Goal: Task Accomplishment & Management: Manage account settings

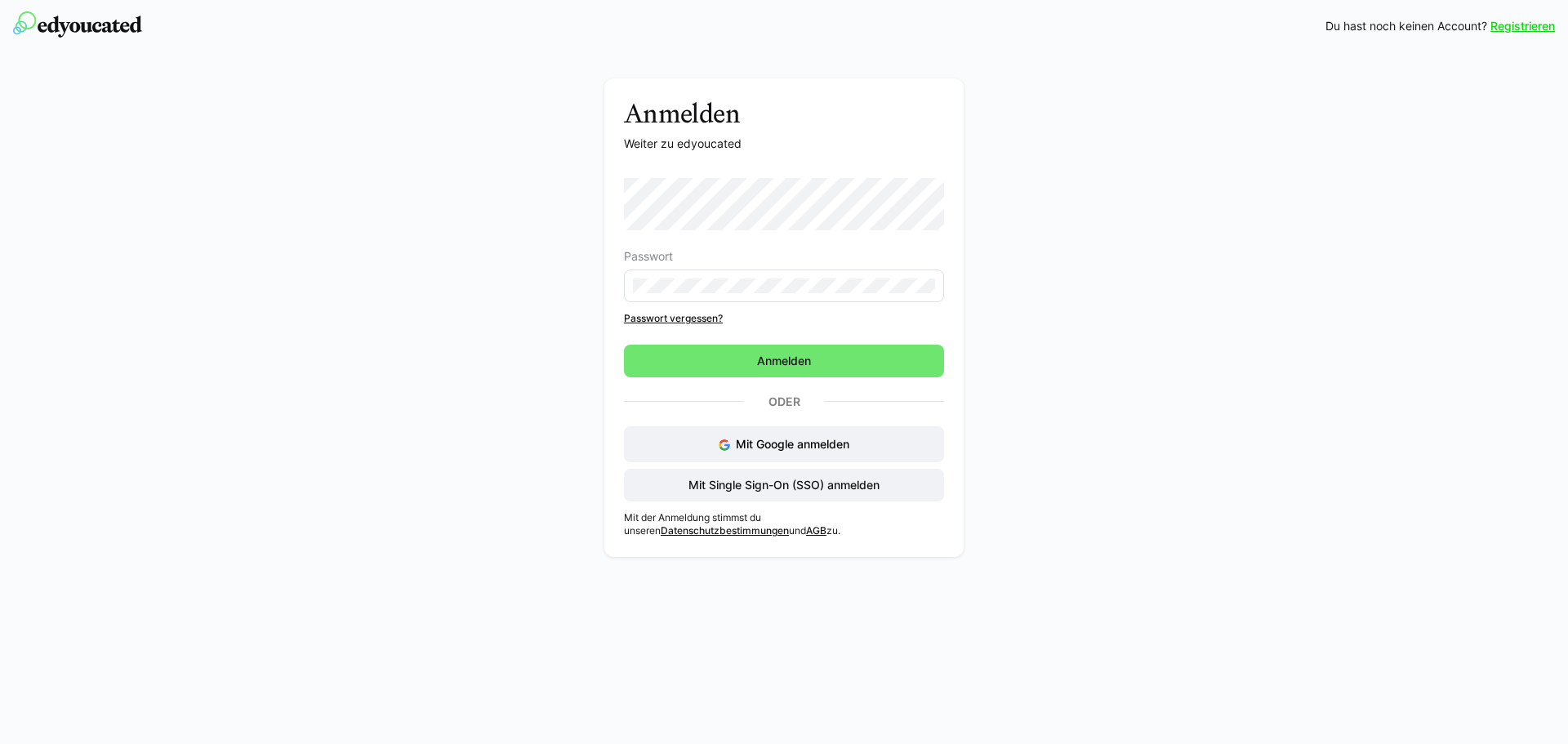
drag, startPoint x: 785, startPoint y: 360, endPoint x: 846, endPoint y: 382, distance: 64.8
click at [785, 359] on span "Anmelden" at bounding box center [784, 361] width 59 height 16
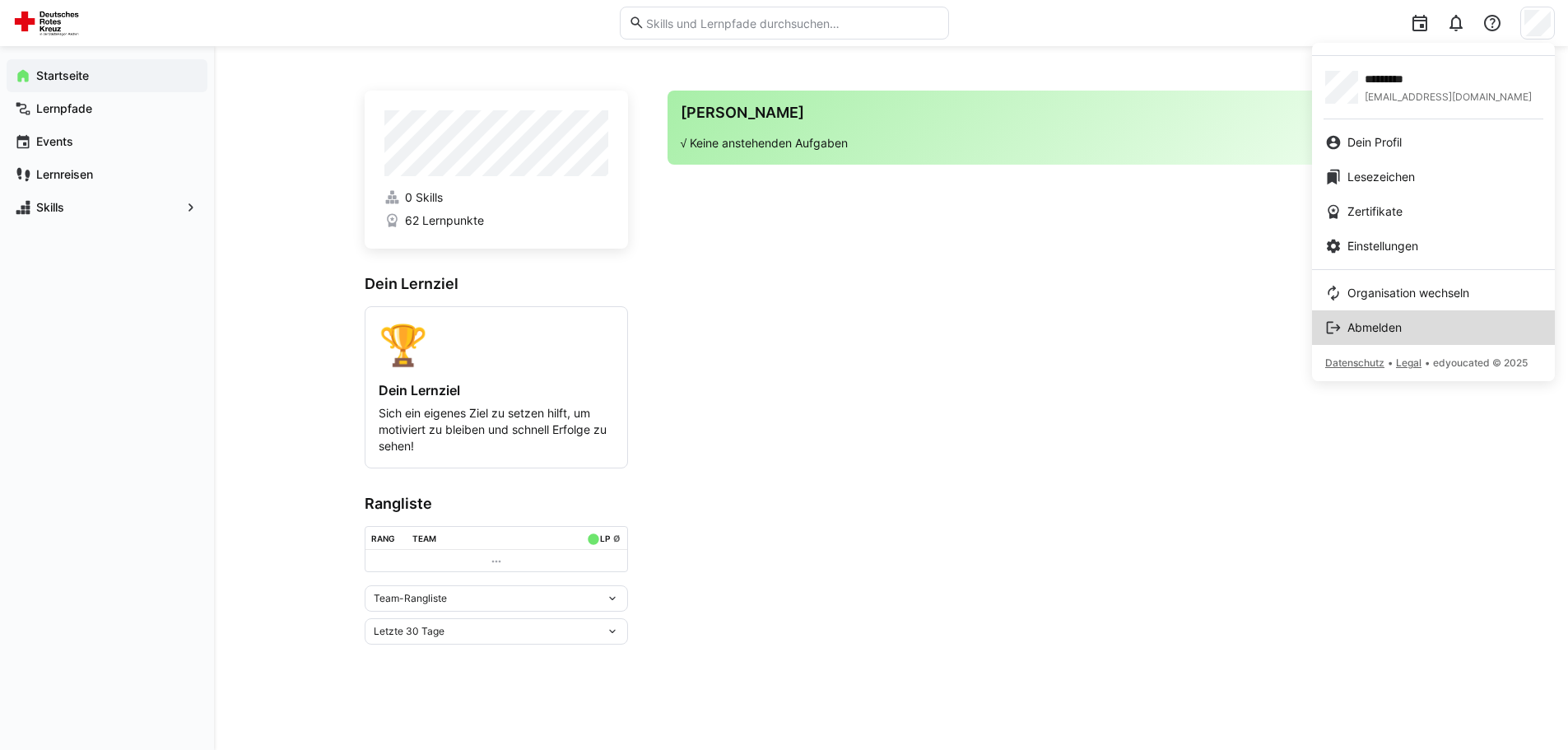
click at [1374, 332] on span "Abmelden" at bounding box center [1375, 327] width 54 height 16
